Goal: Check status: Check status

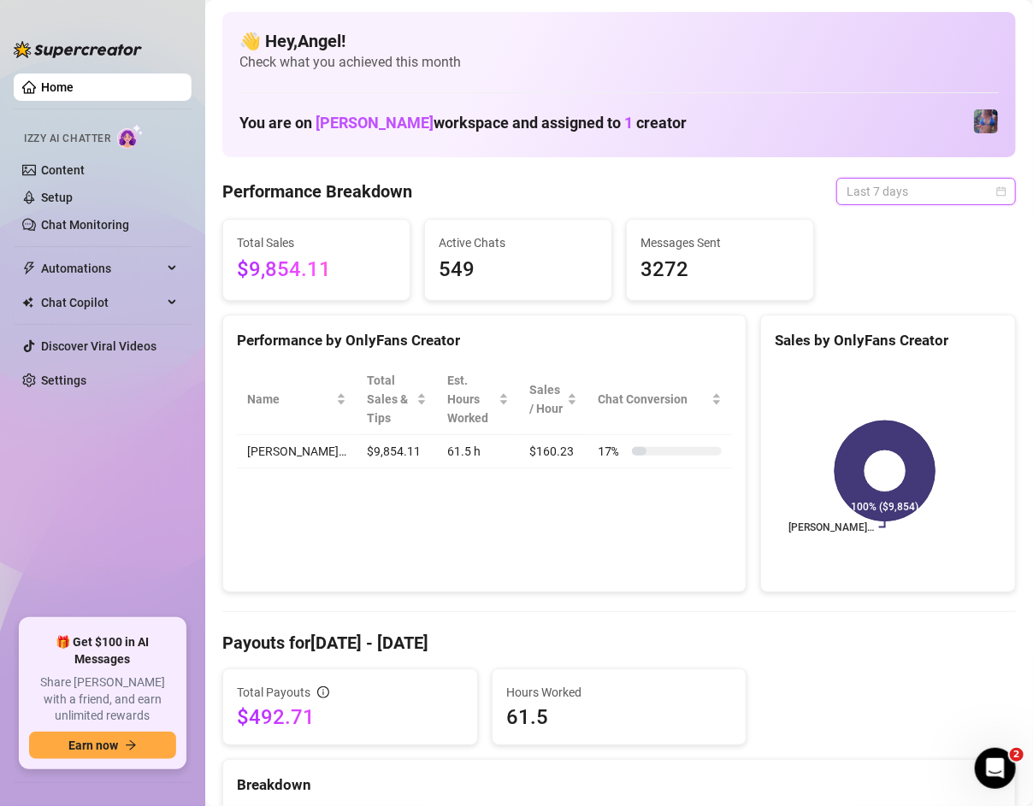
click at [939, 192] on span "Last 7 days" at bounding box center [925, 192] width 159 height 26
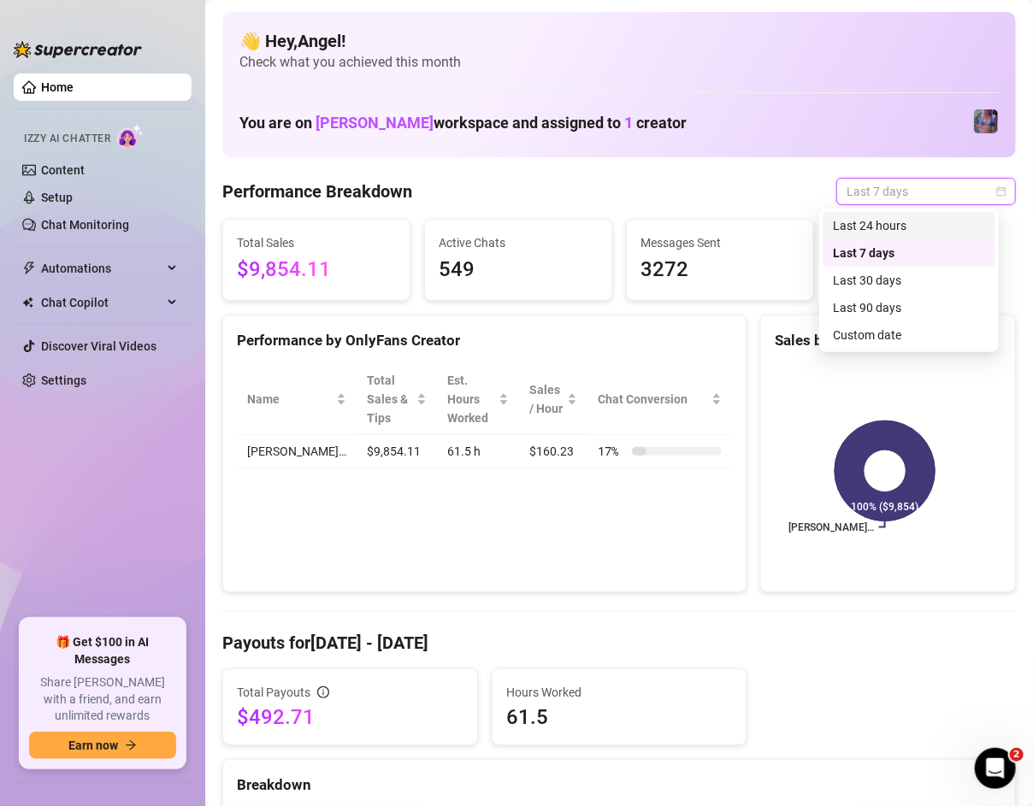
click at [924, 221] on div "Last 24 hours" at bounding box center [909, 225] width 152 height 19
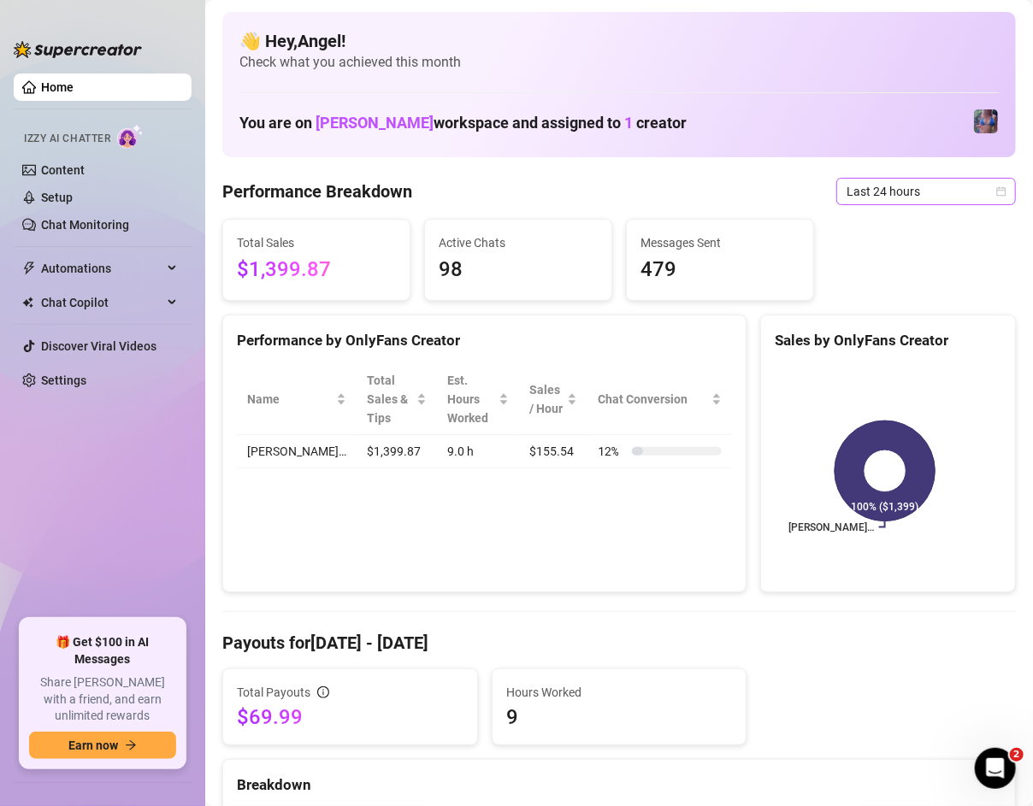
click at [886, 187] on span "Last 24 hours" at bounding box center [925, 192] width 159 height 26
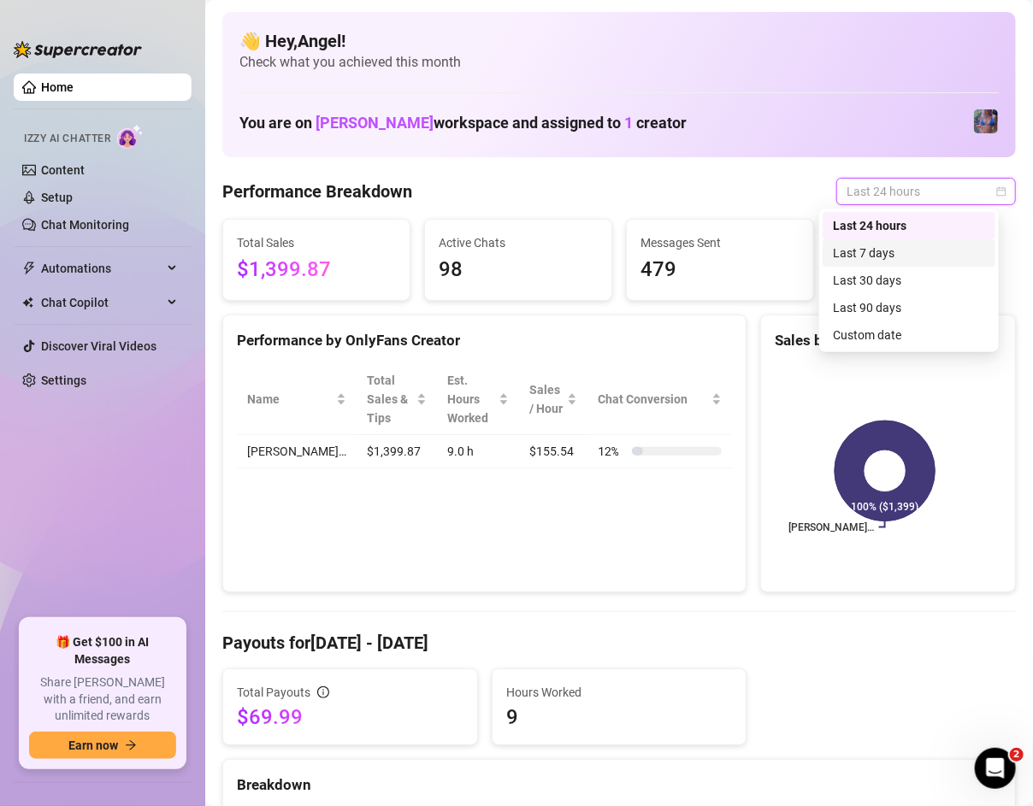
click at [898, 257] on div "Last 7 days" at bounding box center [909, 253] width 152 height 19
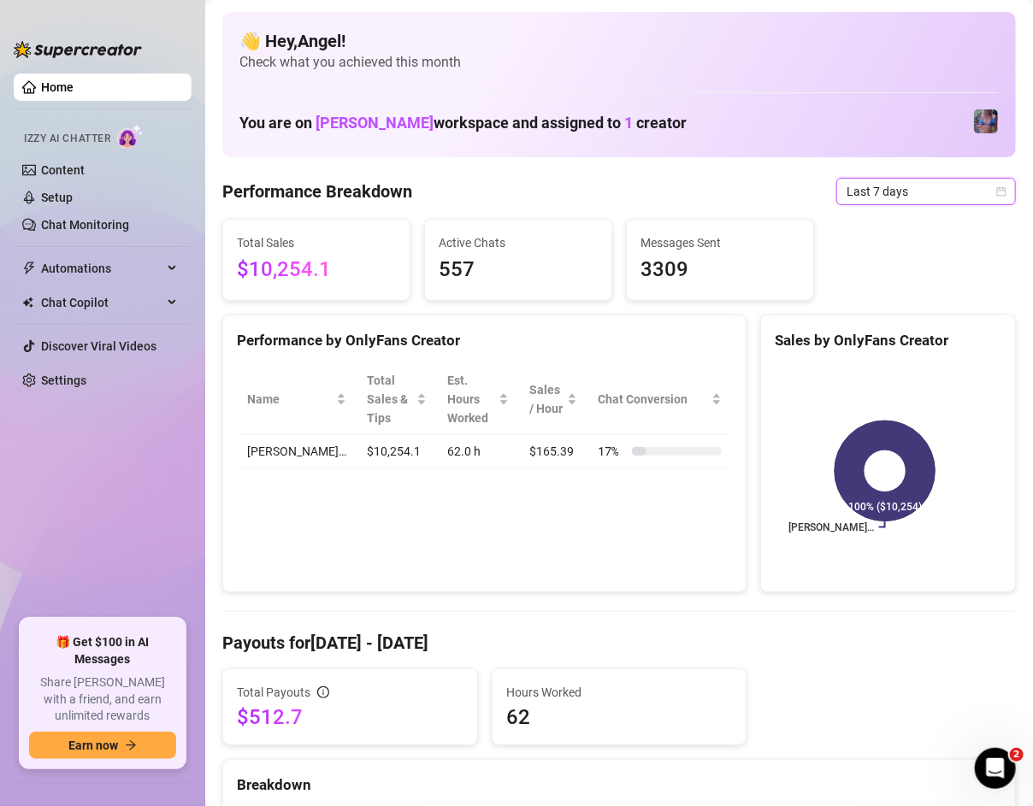
click at [926, 202] on span "Last 7 days" at bounding box center [925, 192] width 159 height 26
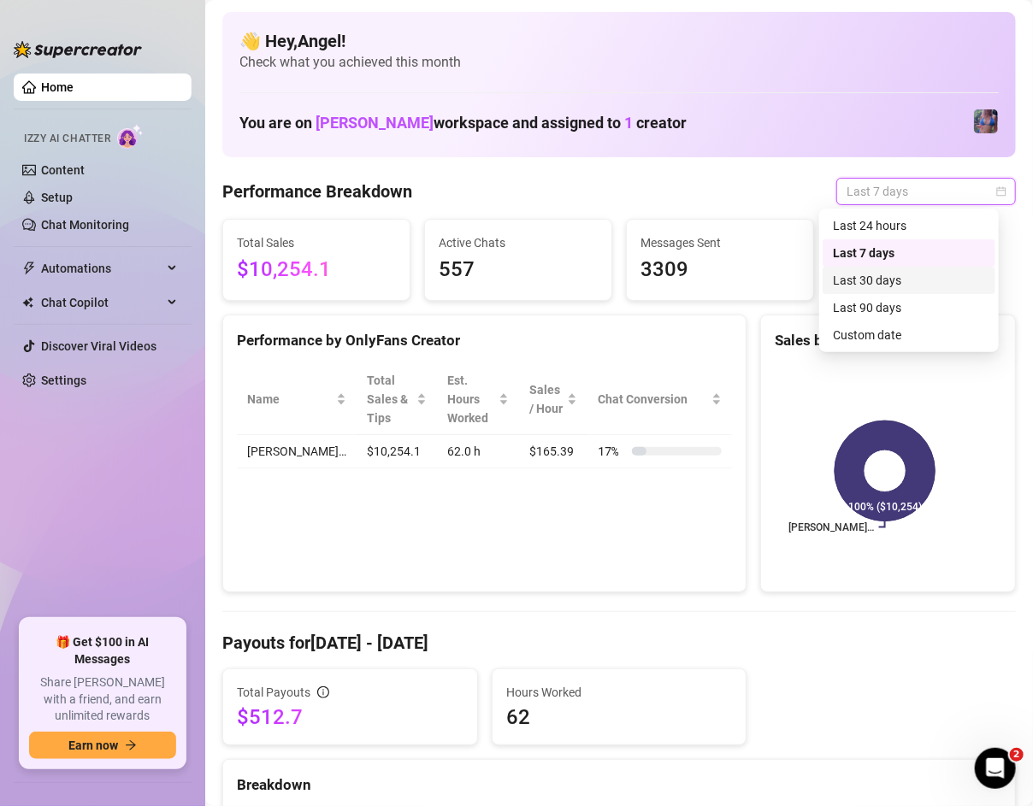
click at [909, 285] on div "Last 30 days" at bounding box center [909, 280] width 152 height 19
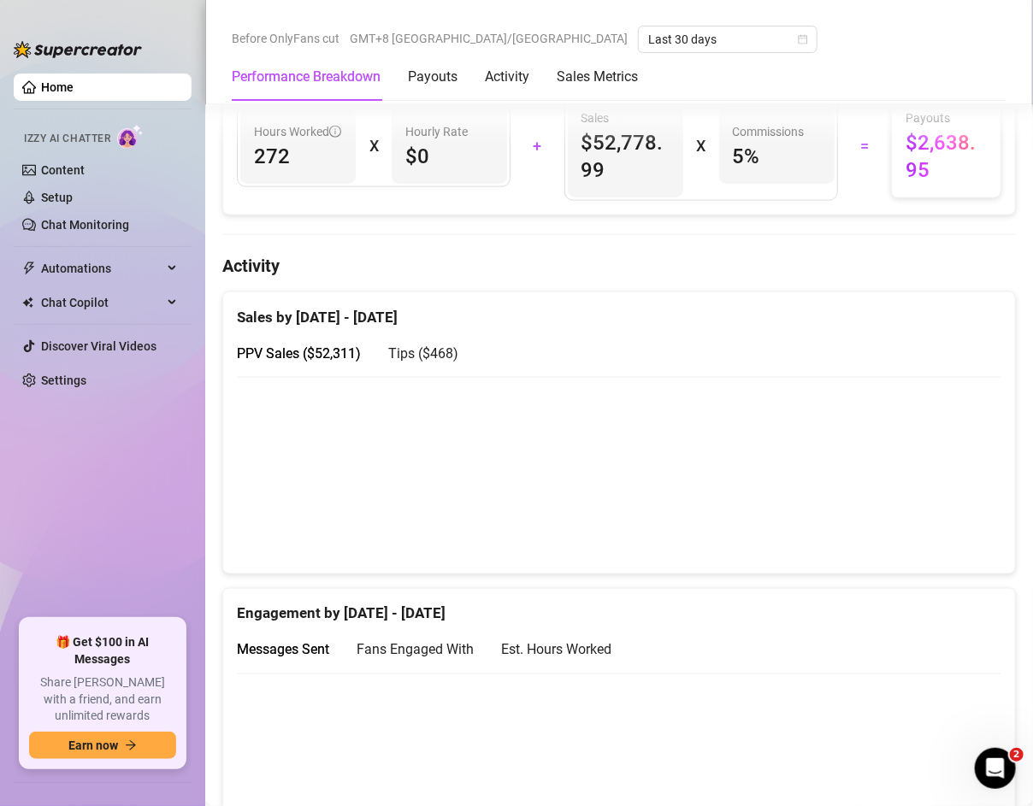
scroll to position [675, 0]
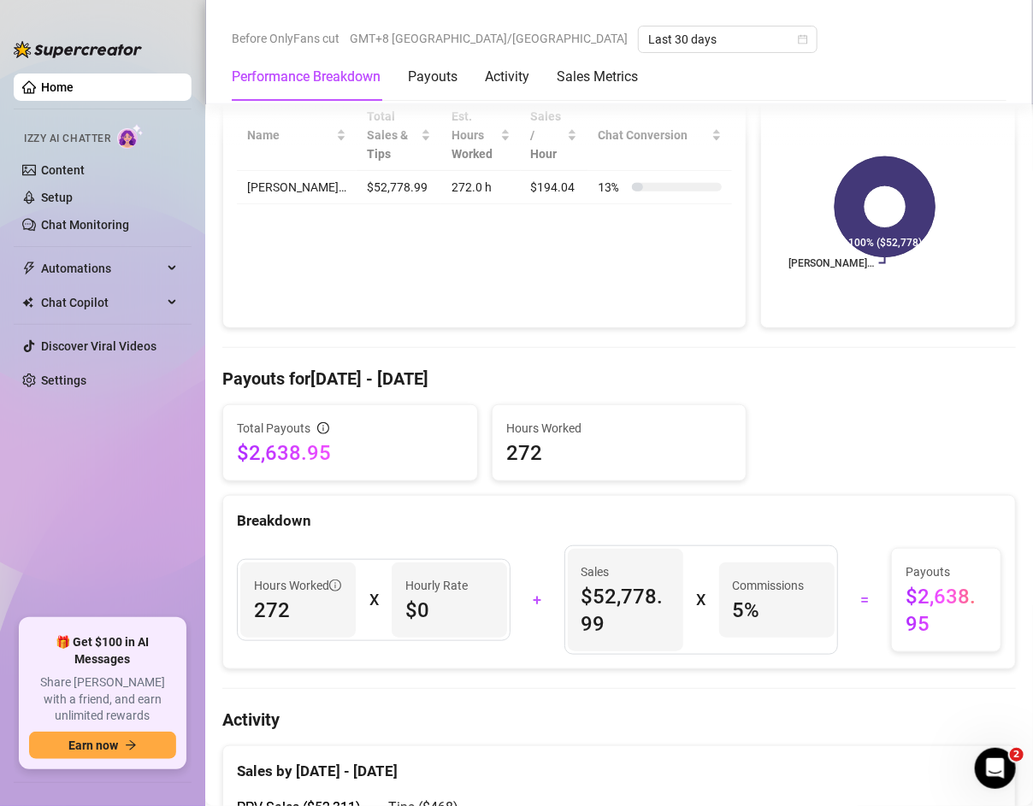
scroll to position [0, 0]
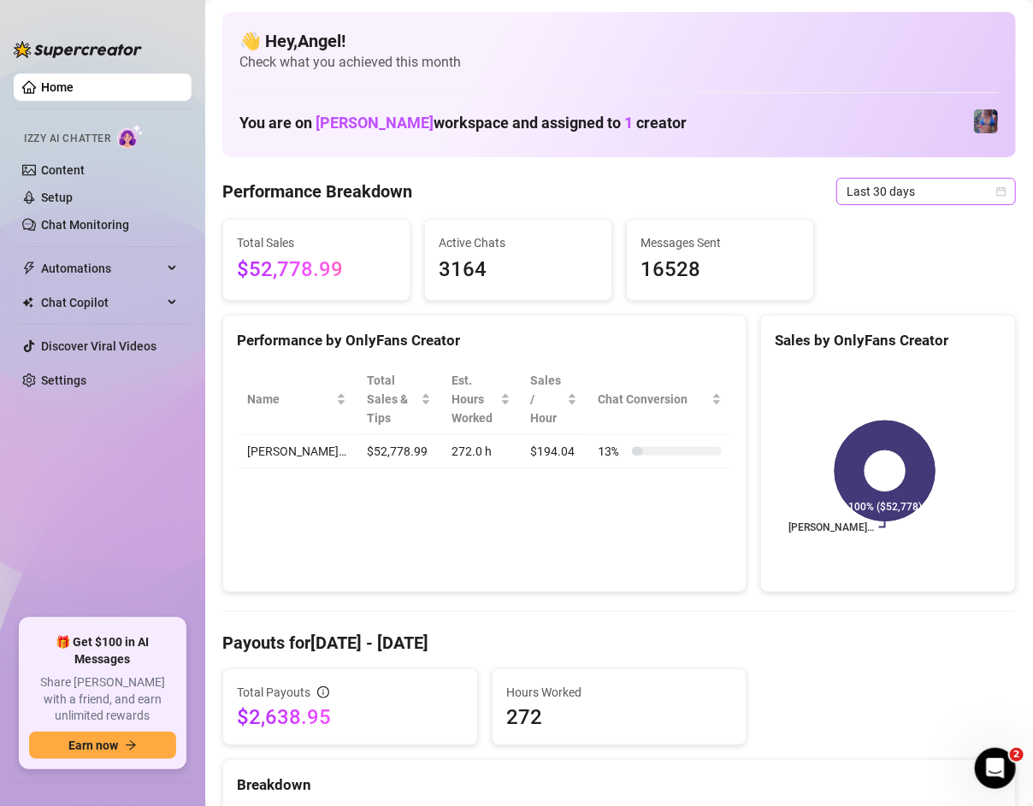
click at [924, 188] on span "Last 30 days" at bounding box center [925, 192] width 159 height 26
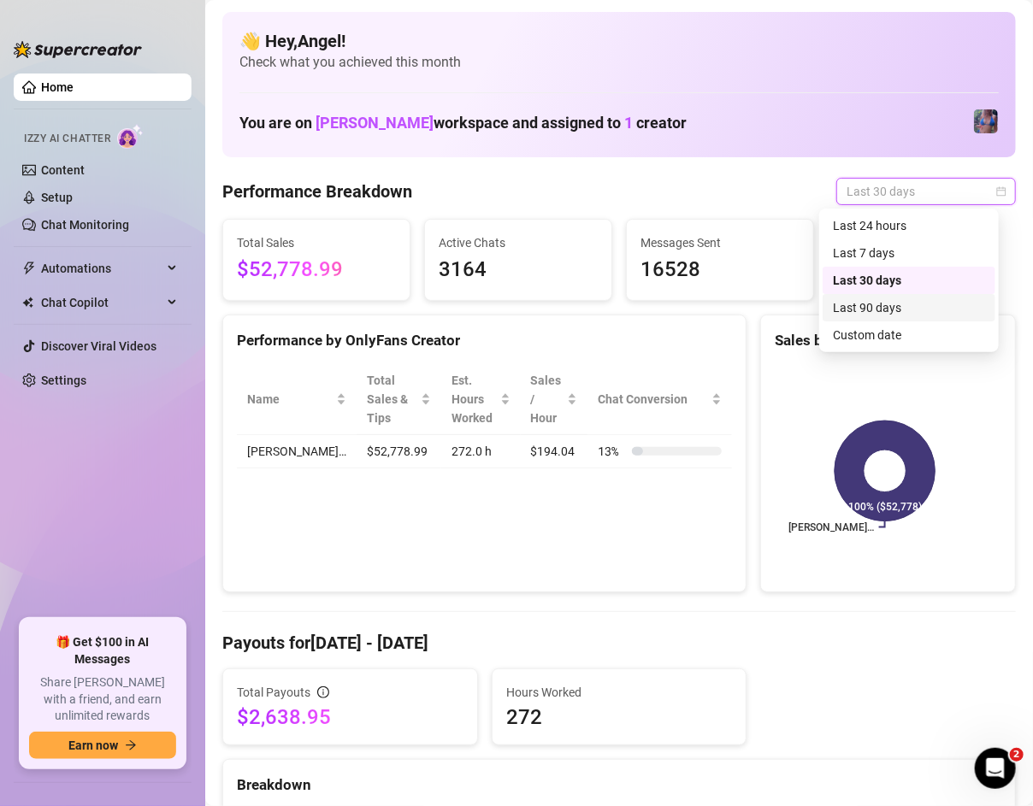
click at [916, 304] on div "Last 90 days" at bounding box center [909, 307] width 152 height 19
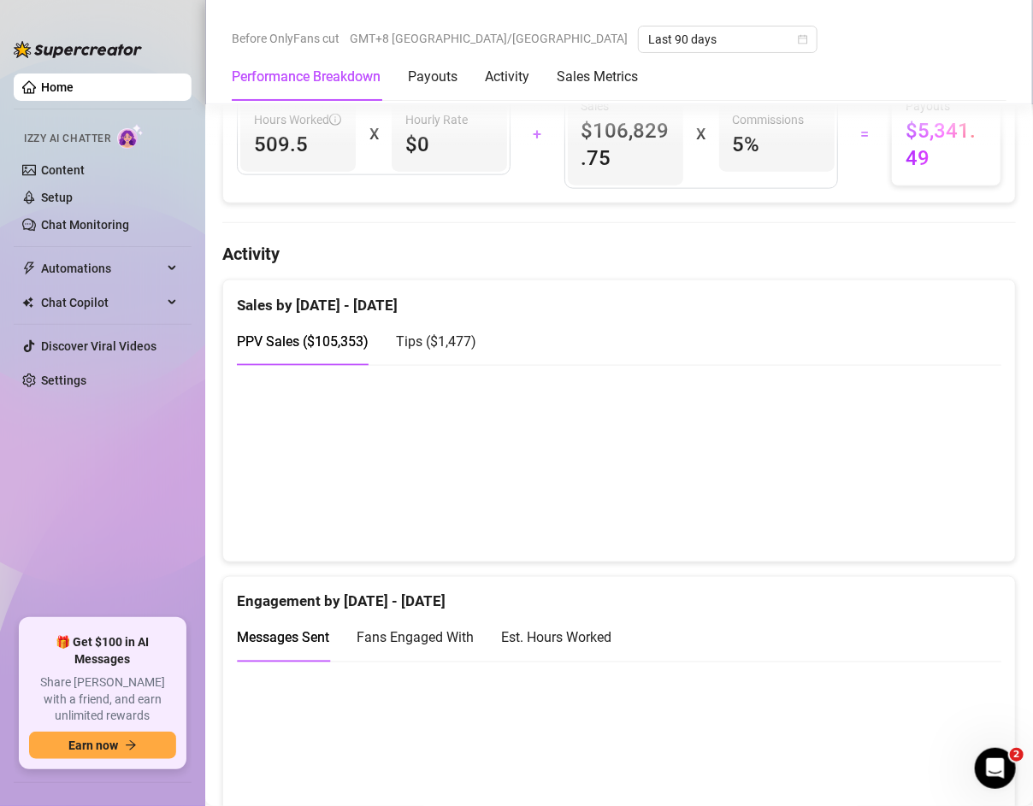
scroll to position [687, 0]
